Goal: Obtain resource: Download file/media

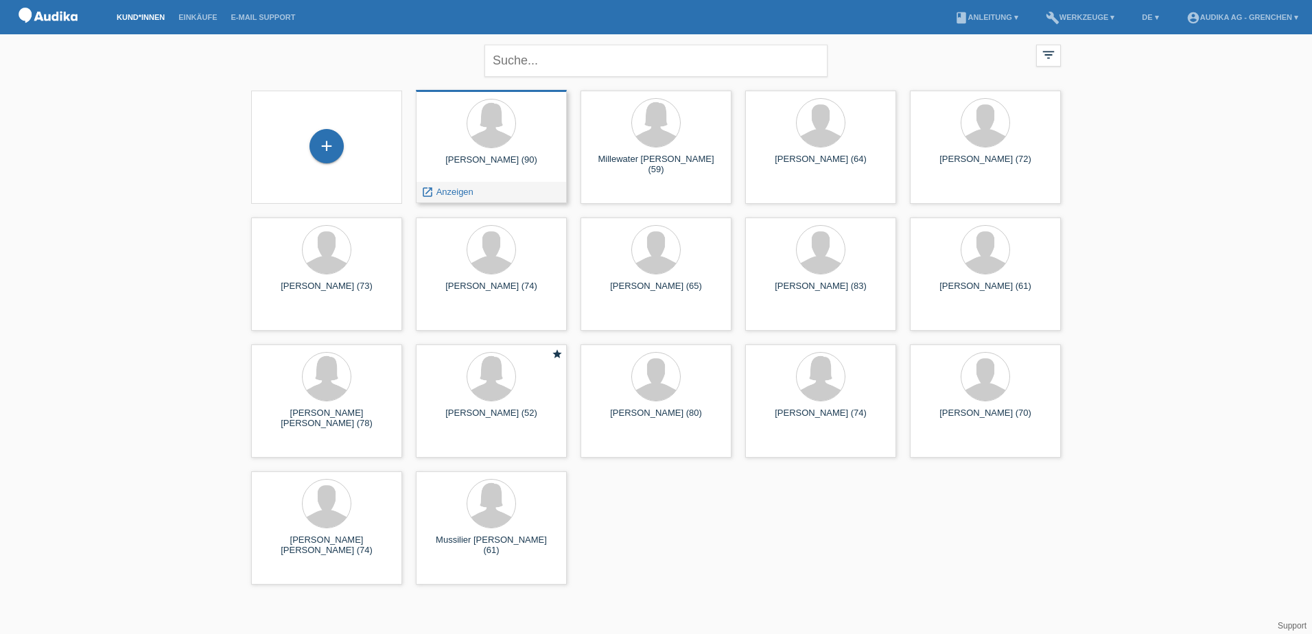
click at [511, 152] on div "Dora Balett (90) launch Anzeigen" at bounding box center [491, 146] width 151 height 113
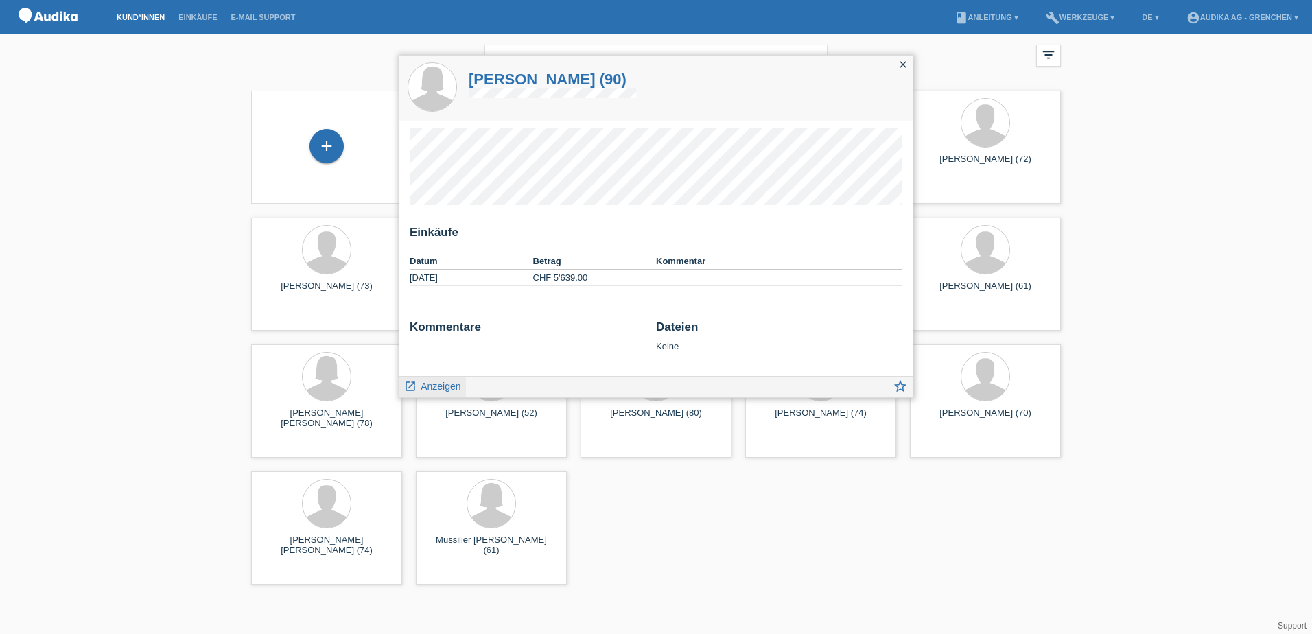
click at [434, 385] on span "Anzeigen" at bounding box center [441, 386] width 40 height 11
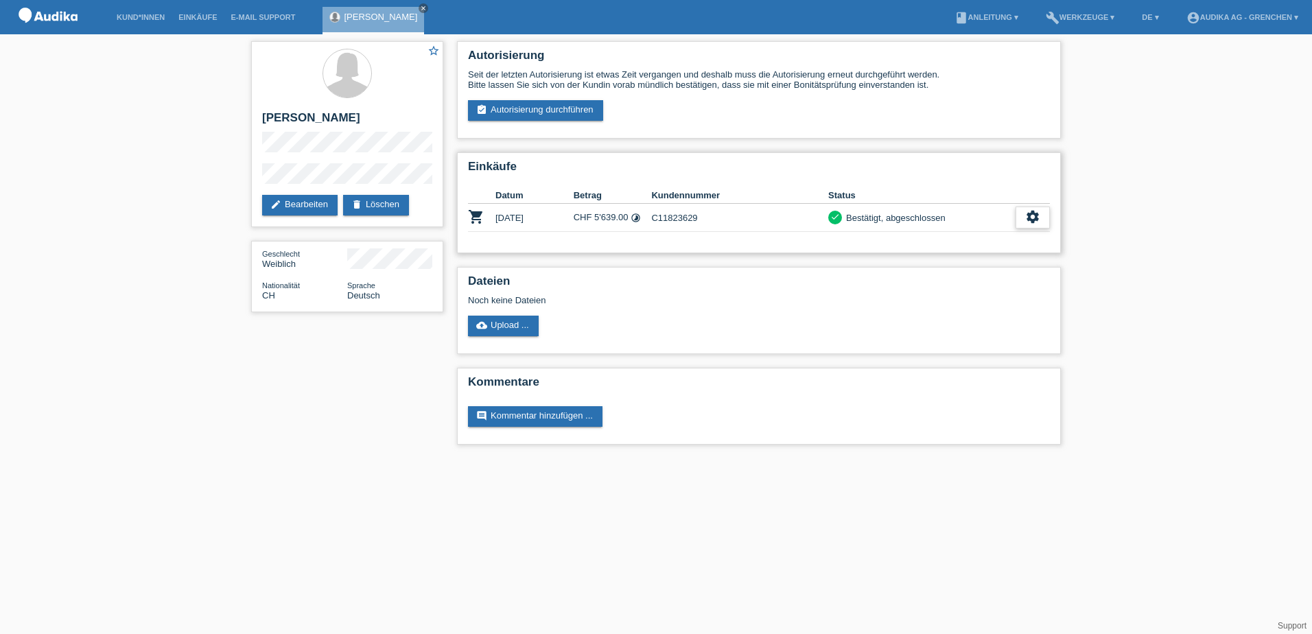
click at [1034, 216] on icon "settings" at bounding box center [1032, 216] width 15 height 15
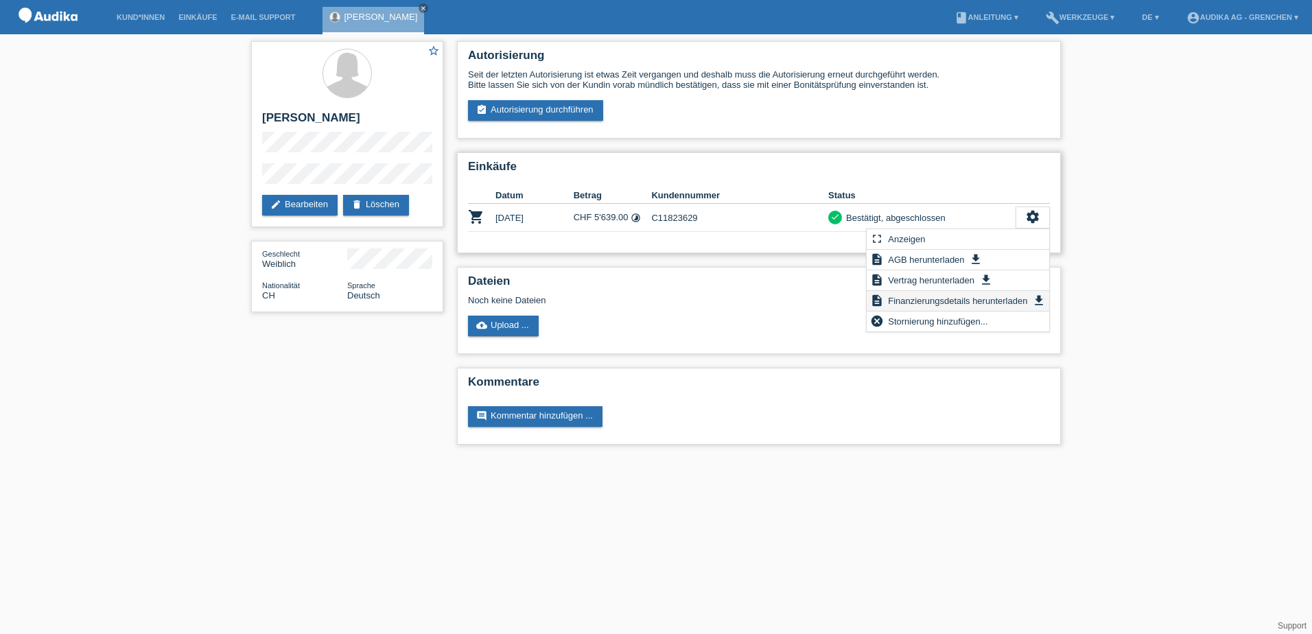
click at [914, 294] on span "Finanzierungsdetails herunterladen" at bounding box center [957, 300] width 143 height 16
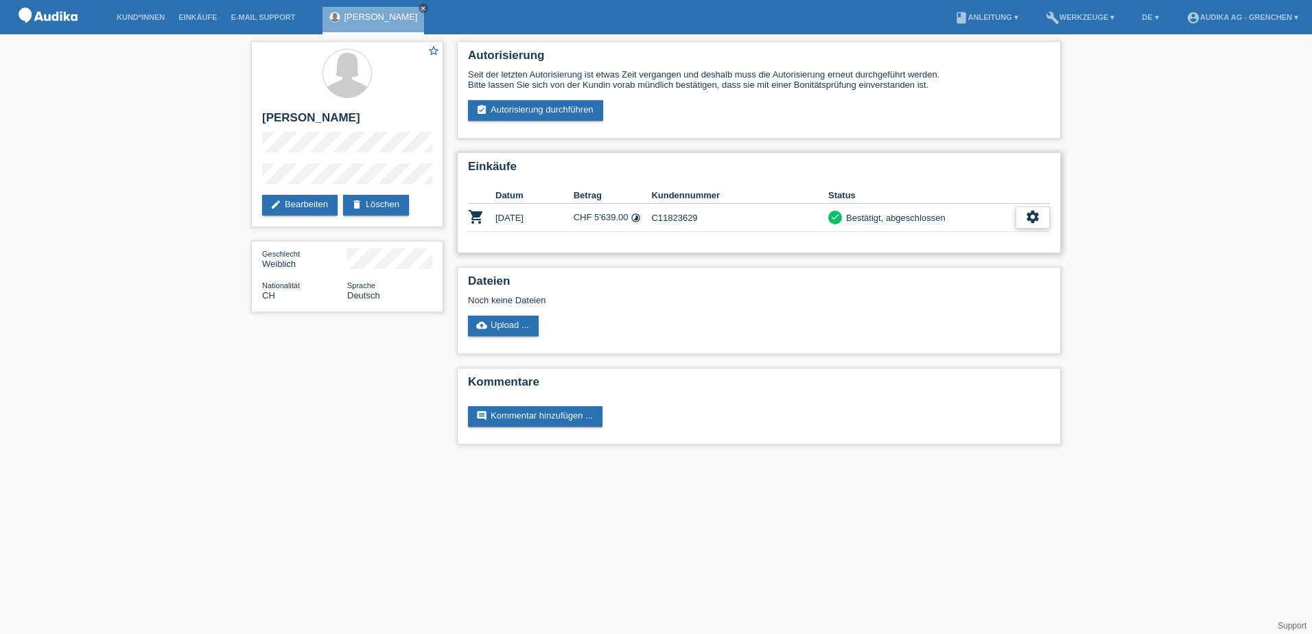
click at [1031, 214] on icon "settings" at bounding box center [1032, 216] width 15 height 15
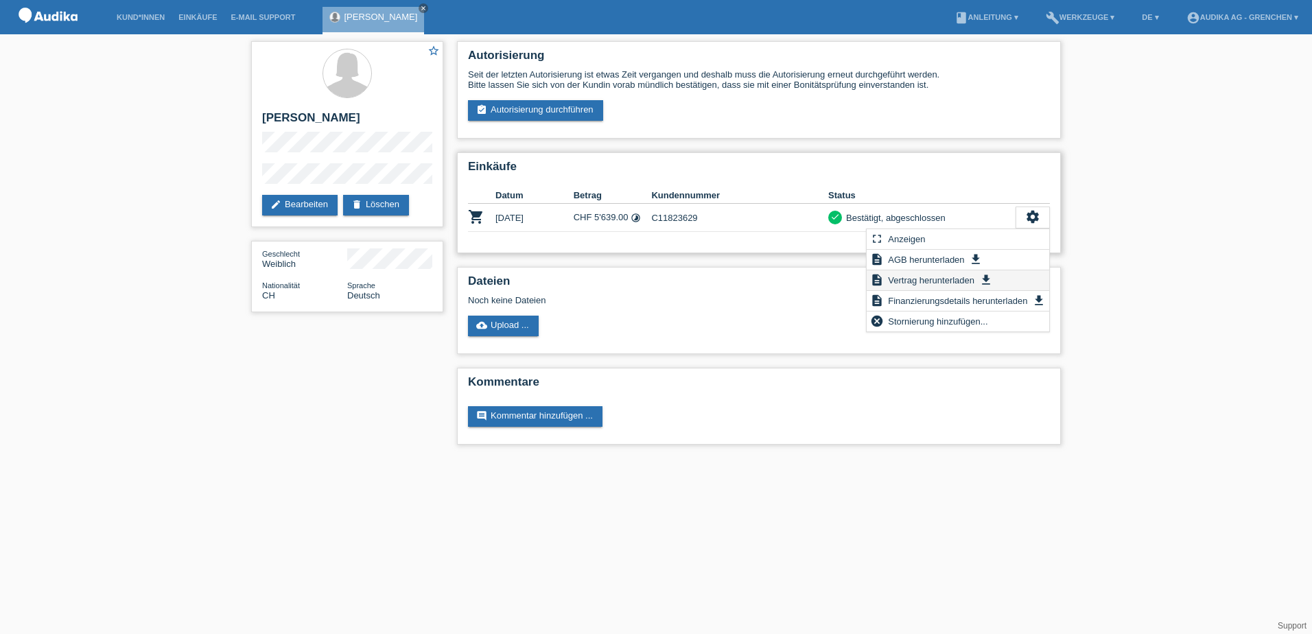
click at [908, 277] on span "Vertrag herunterladen" at bounding box center [931, 280] width 91 height 16
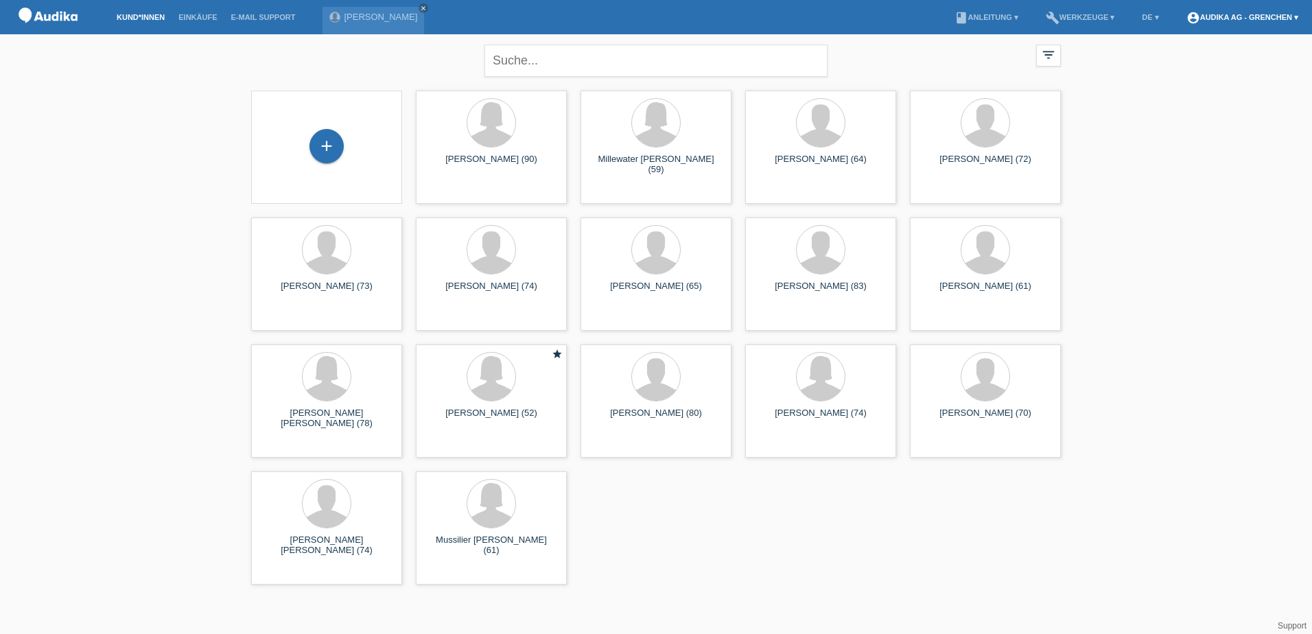
click at [1230, 14] on link "account_circle Audika AG - Grenchen ▾" at bounding box center [1243, 17] width 126 height 8
click at [1187, 84] on link "Logout" at bounding box center [1185, 89] width 27 height 10
